Goal: Navigation & Orientation: Find specific page/section

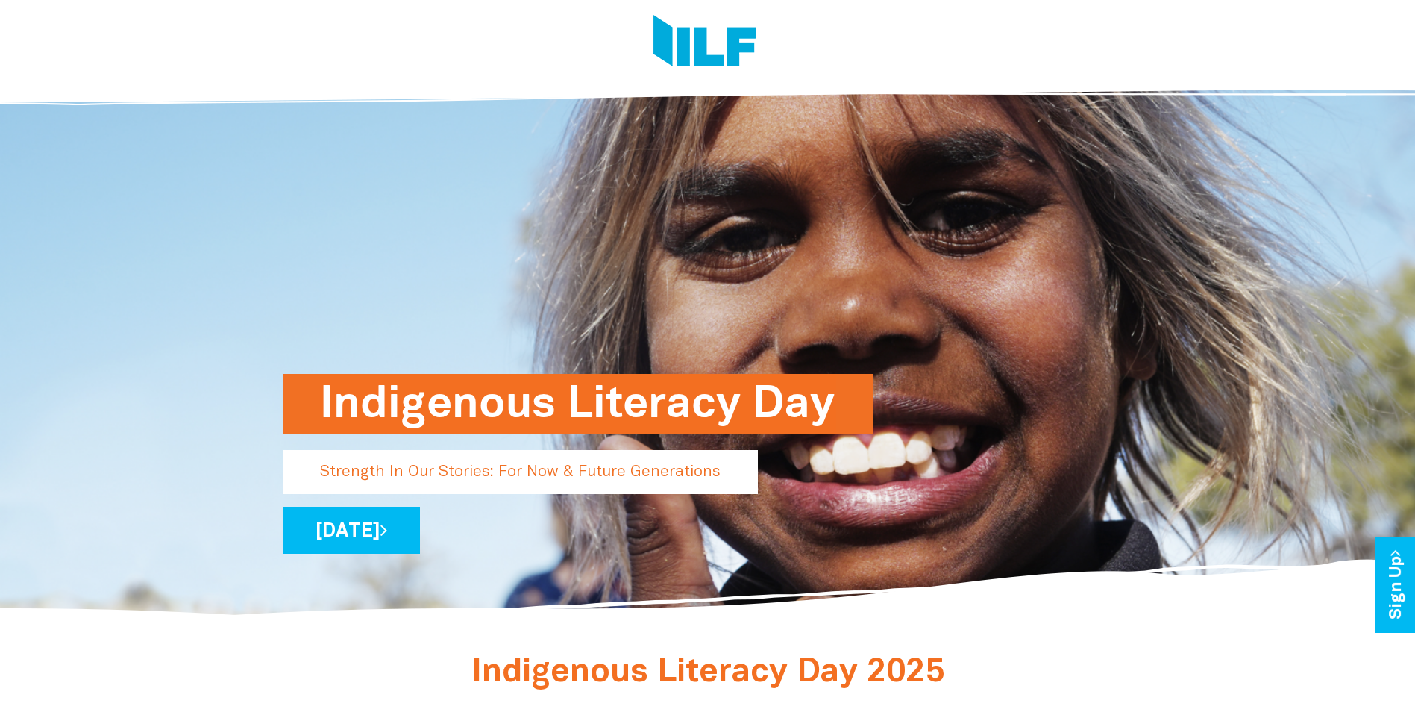
click at [471, 408] on h1 "Indigenous Literacy Day" at bounding box center [578, 404] width 516 height 60
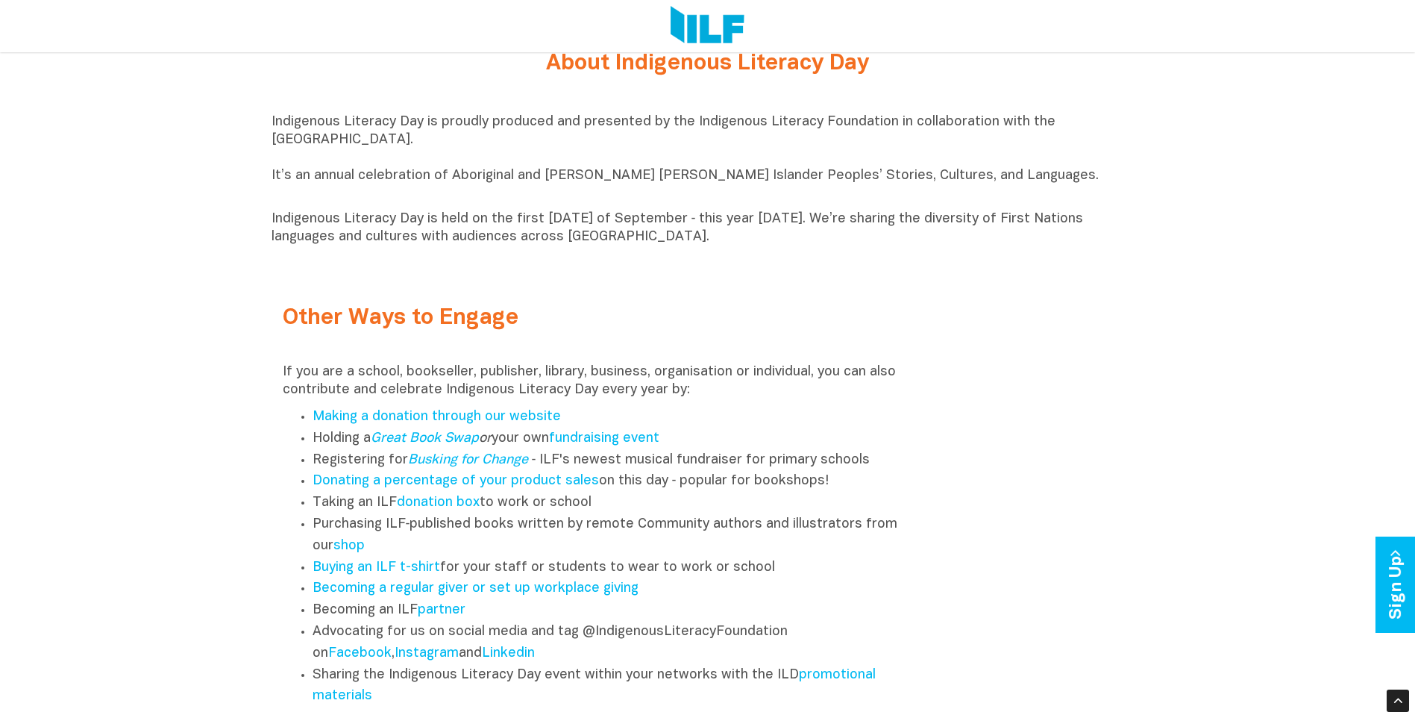
scroll to position [1865, 0]
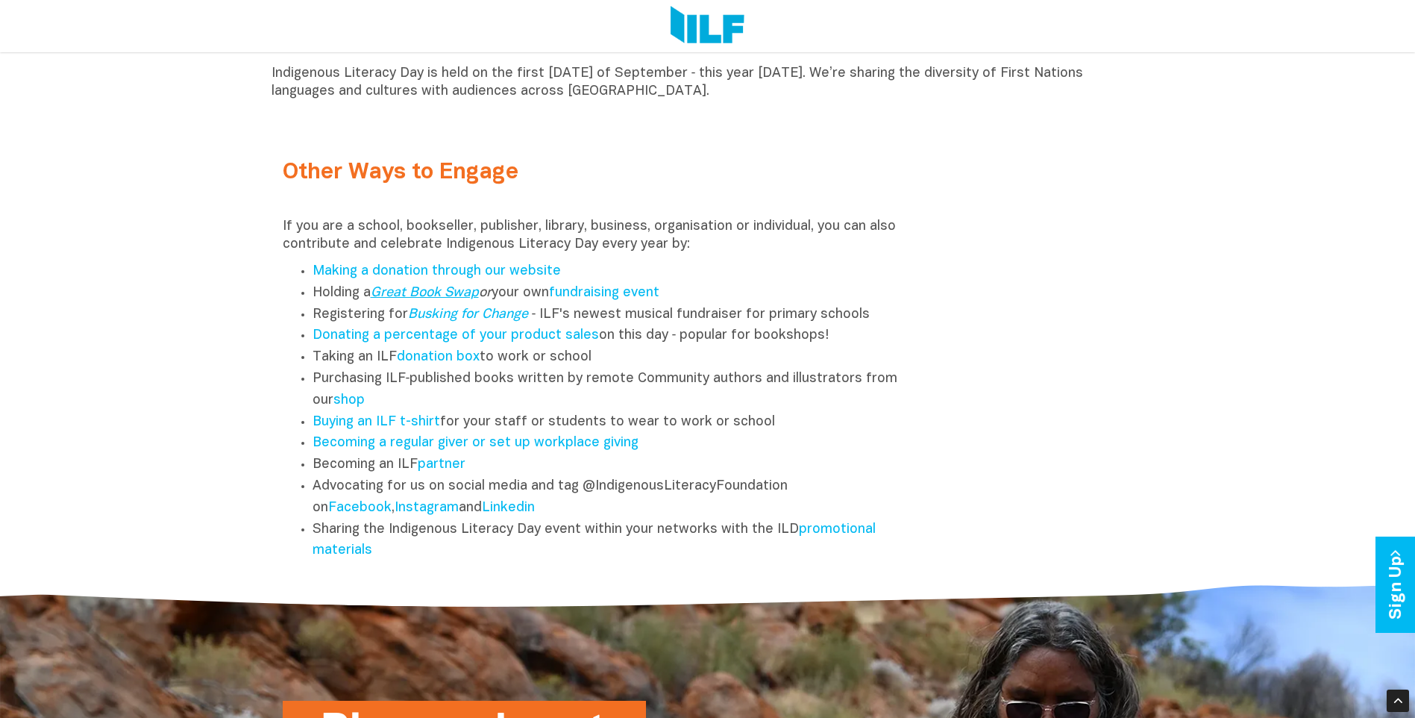
click at [437, 295] on link "Great Book Swap" at bounding box center [425, 292] width 108 height 13
click at [351, 407] on link "shop" at bounding box center [348, 400] width 31 height 13
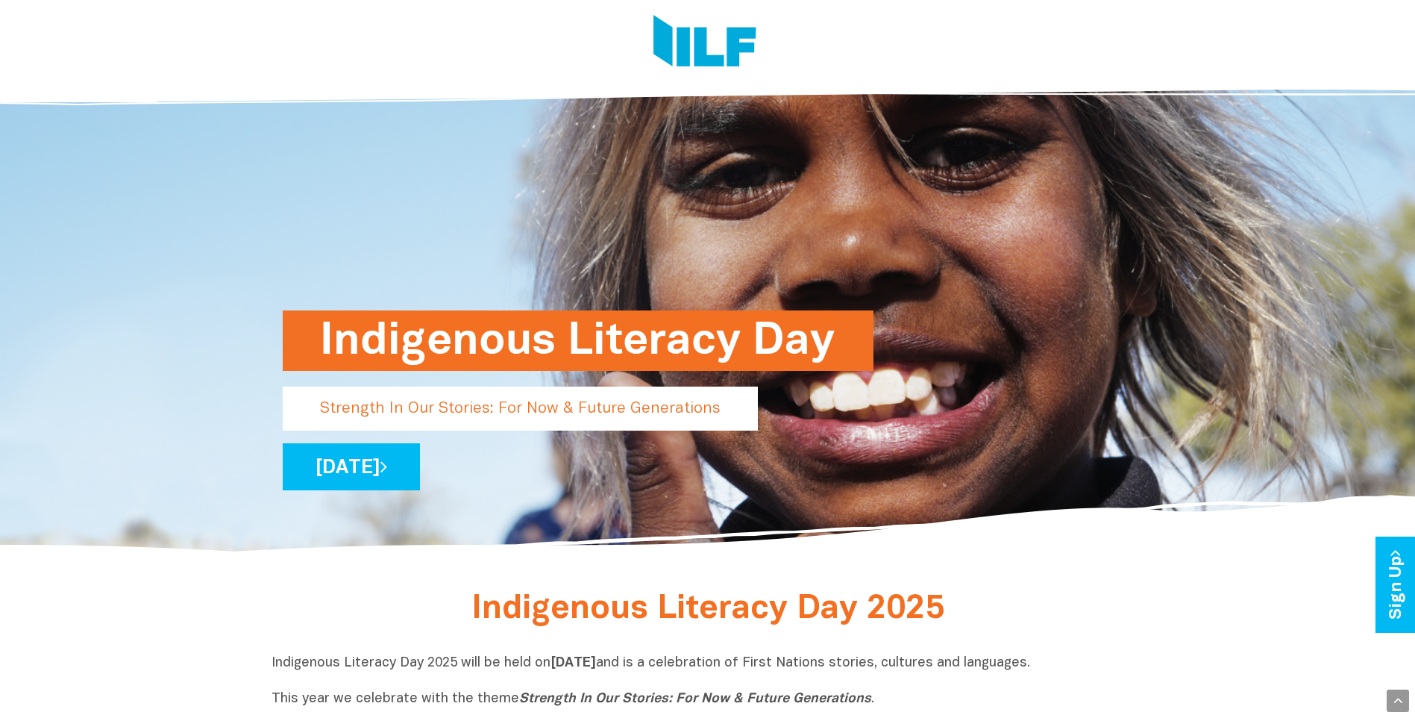
scroll to position [0, 0]
